Goal: Navigation & Orientation: Find specific page/section

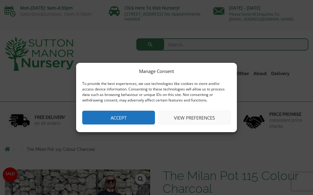
click at [99, 119] on button "Accept" at bounding box center [118, 117] width 73 height 14
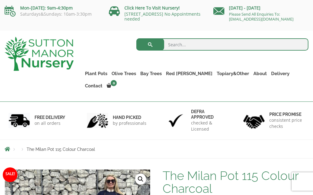
click at [0, 0] on link "Resin Bonded Pots" at bounding box center [0, 0] width 0 height 0
click at [96, 74] on link "Plant Pots" at bounding box center [96, 73] width 27 height 9
click at [95, 75] on link "Plant Pots" at bounding box center [96, 73] width 27 height 9
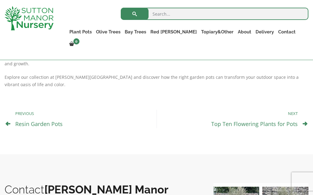
scroll to position [373, 0]
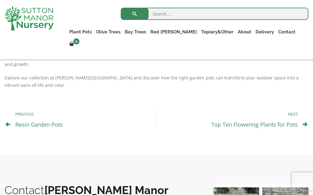
click at [0, 0] on link "Fibre Clay Pots" at bounding box center [0, 0] width 0 height 0
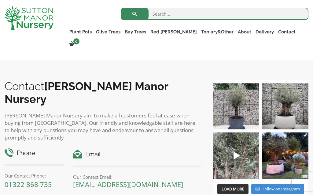
scroll to position [256, 0]
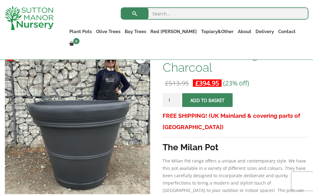
scroll to position [98, 0]
